Goal: Transaction & Acquisition: Download file/media

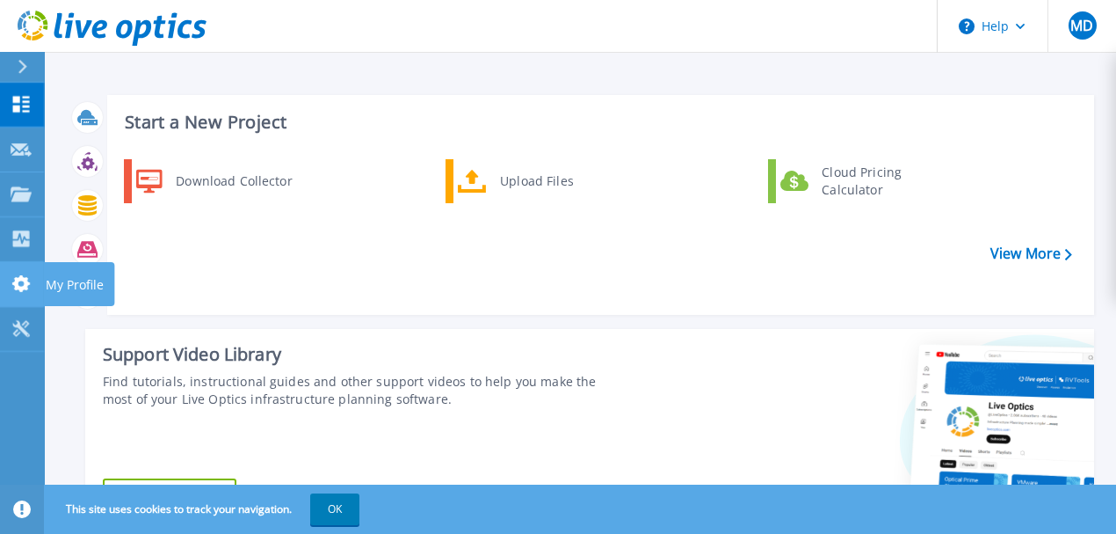
click at [27, 287] on icon at bounding box center [21, 283] width 21 height 17
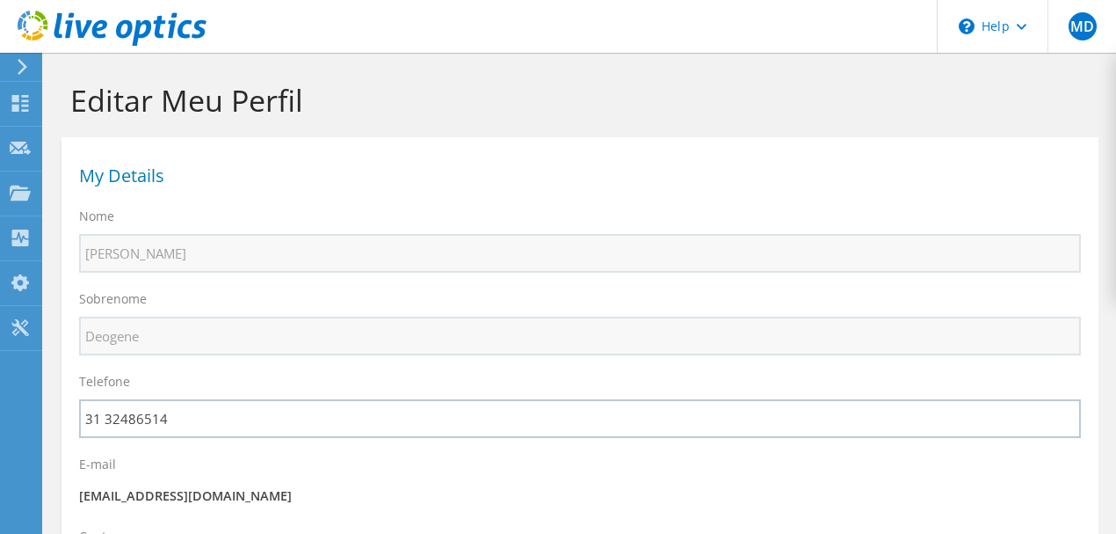
select select "30"
click at [25, 102] on icon at bounding box center [20, 103] width 21 height 17
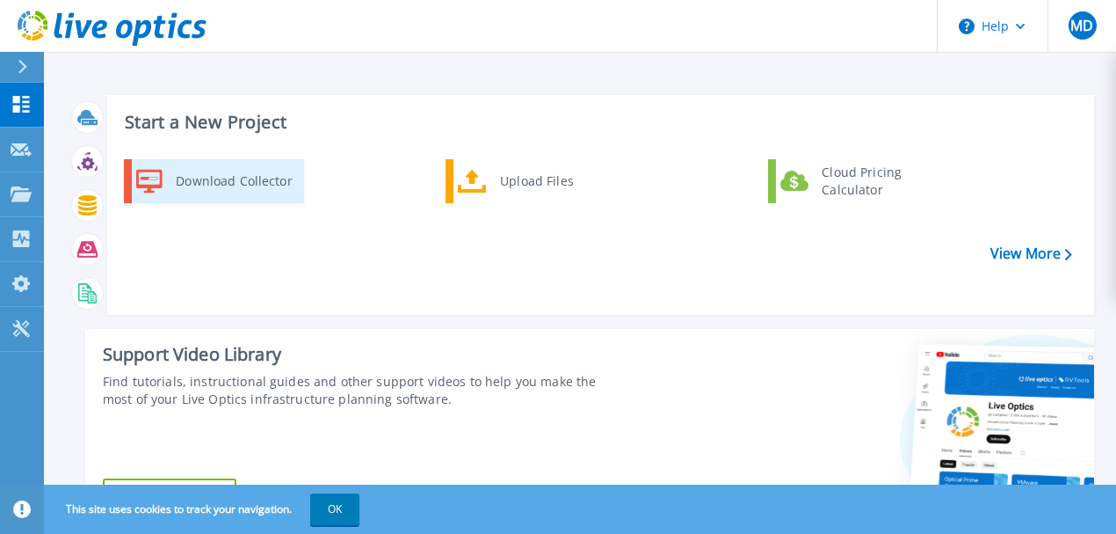
click at [253, 183] on div "Download Collector" at bounding box center [233, 181] width 133 height 35
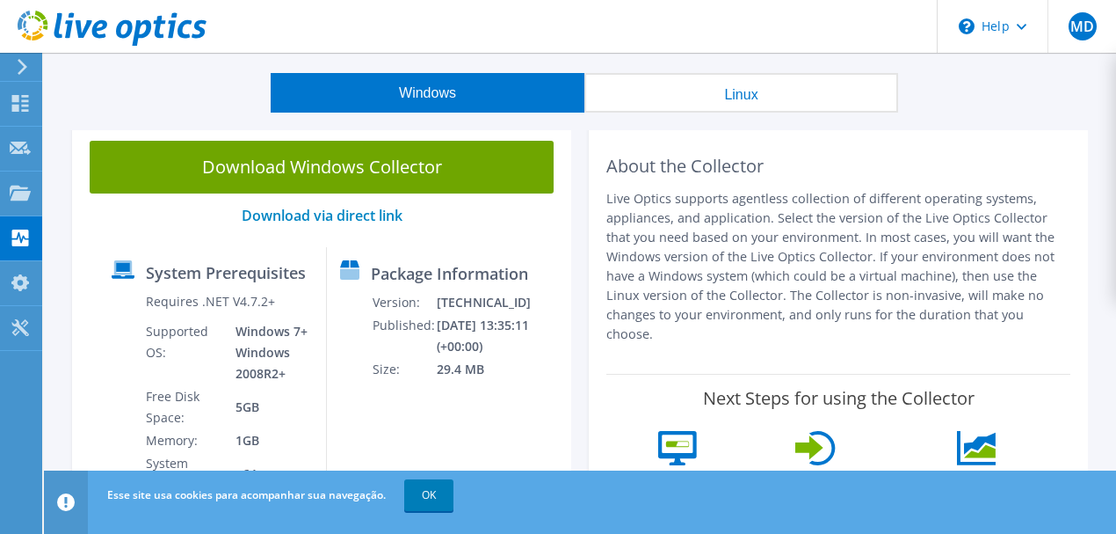
scroll to position [117, 0]
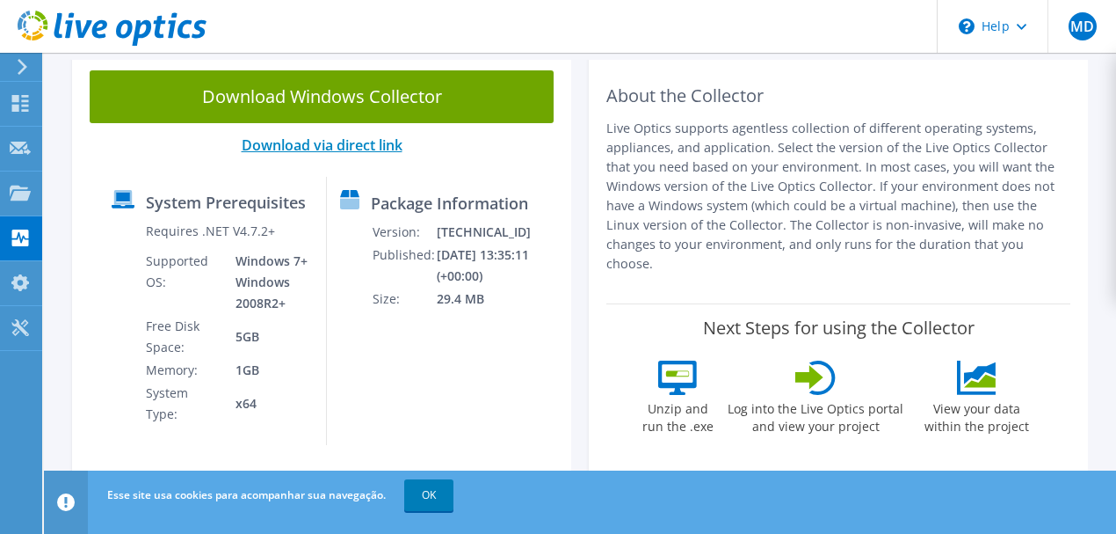
click at [360, 149] on link "Download via direct link" at bounding box center [322, 144] width 161 height 19
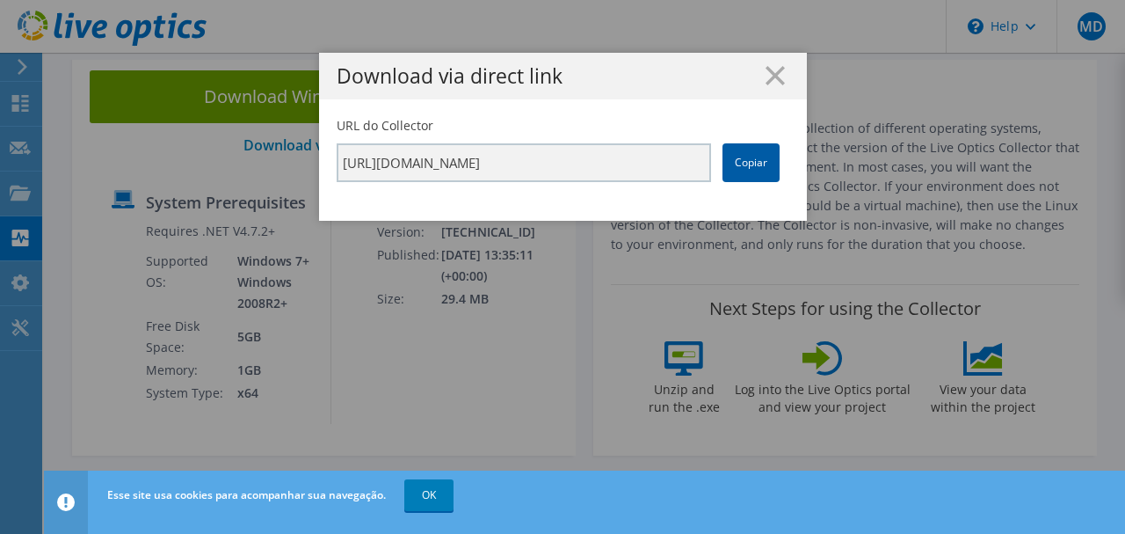
click at [733, 170] on link "Copiar" at bounding box center [751, 162] width 57 height 39
click at [766, 76] on icon at bounding box center [775, 75] width 19 height 19
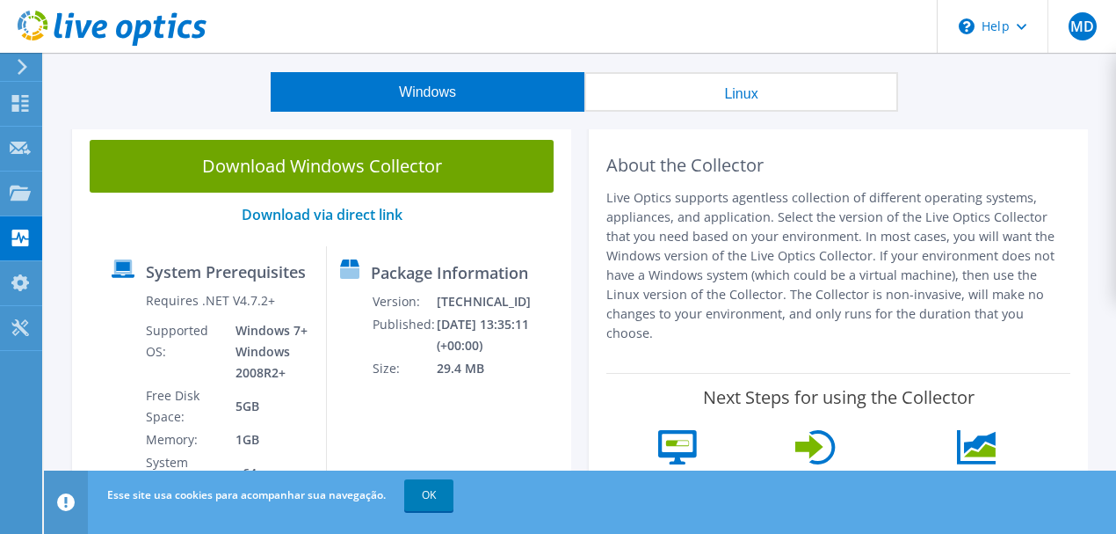
scroll to position [0, 0]
